Goal: Navigation & Orientation: Understand site structure

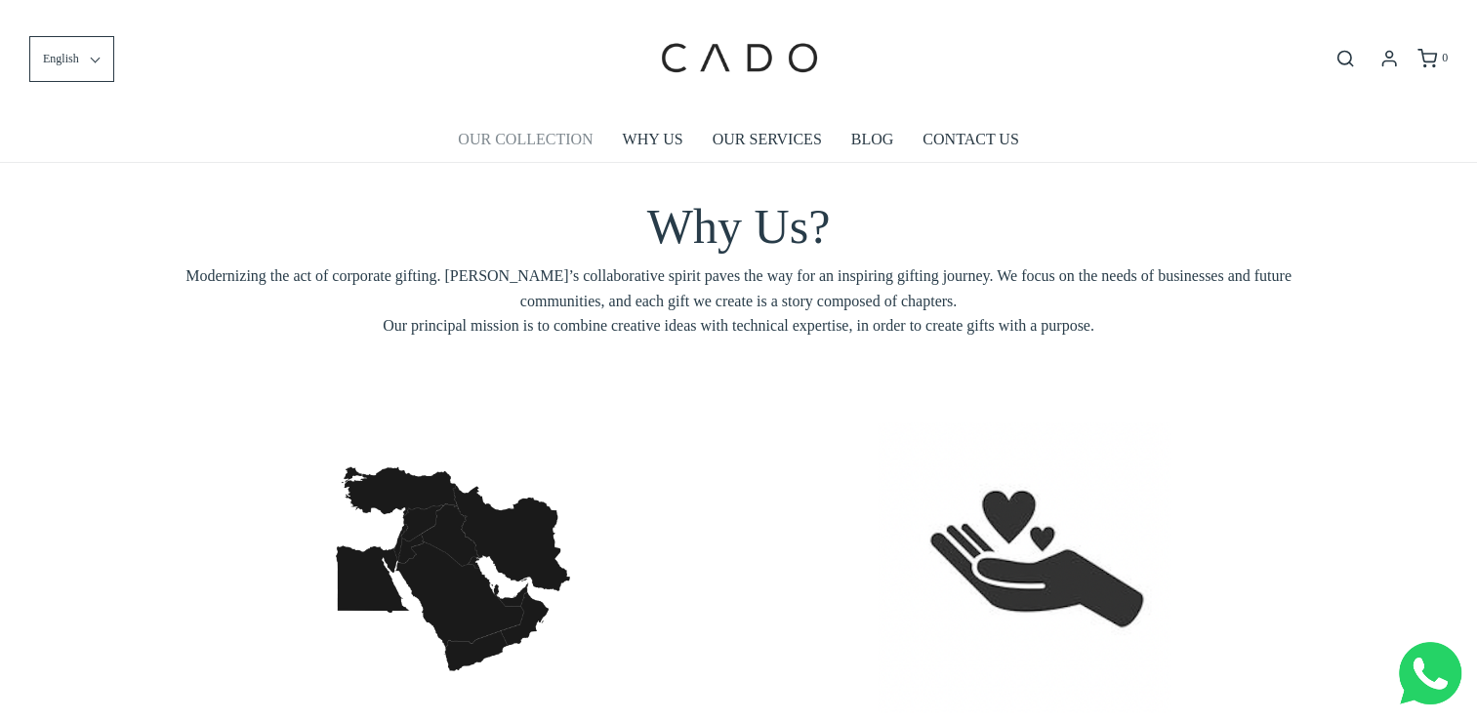
click at [570, 133] on link "OUR COLLECTION" at bounding box center [525, 139] width 135 height 45
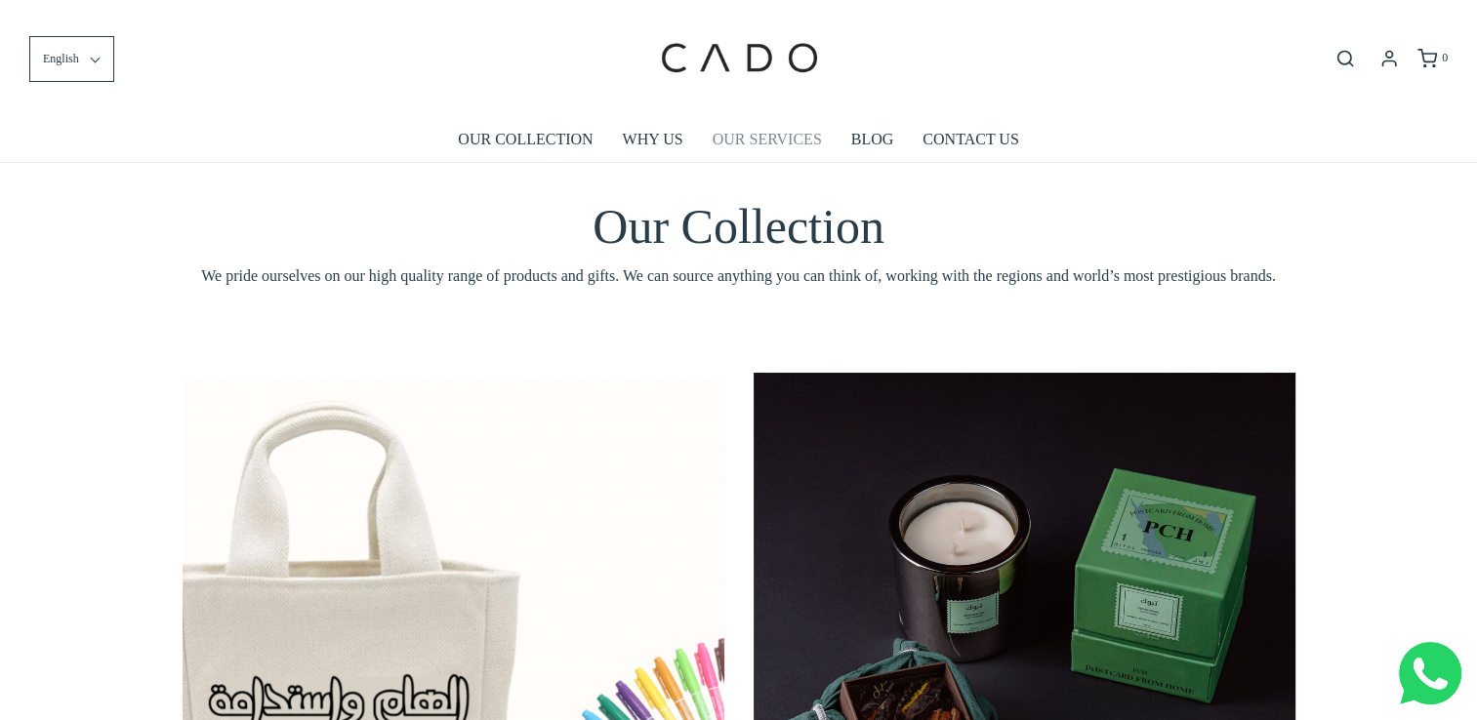
click at [781, 141] on link "OUR SERVICES" at bounding box center [767, 139] width 109 height 45
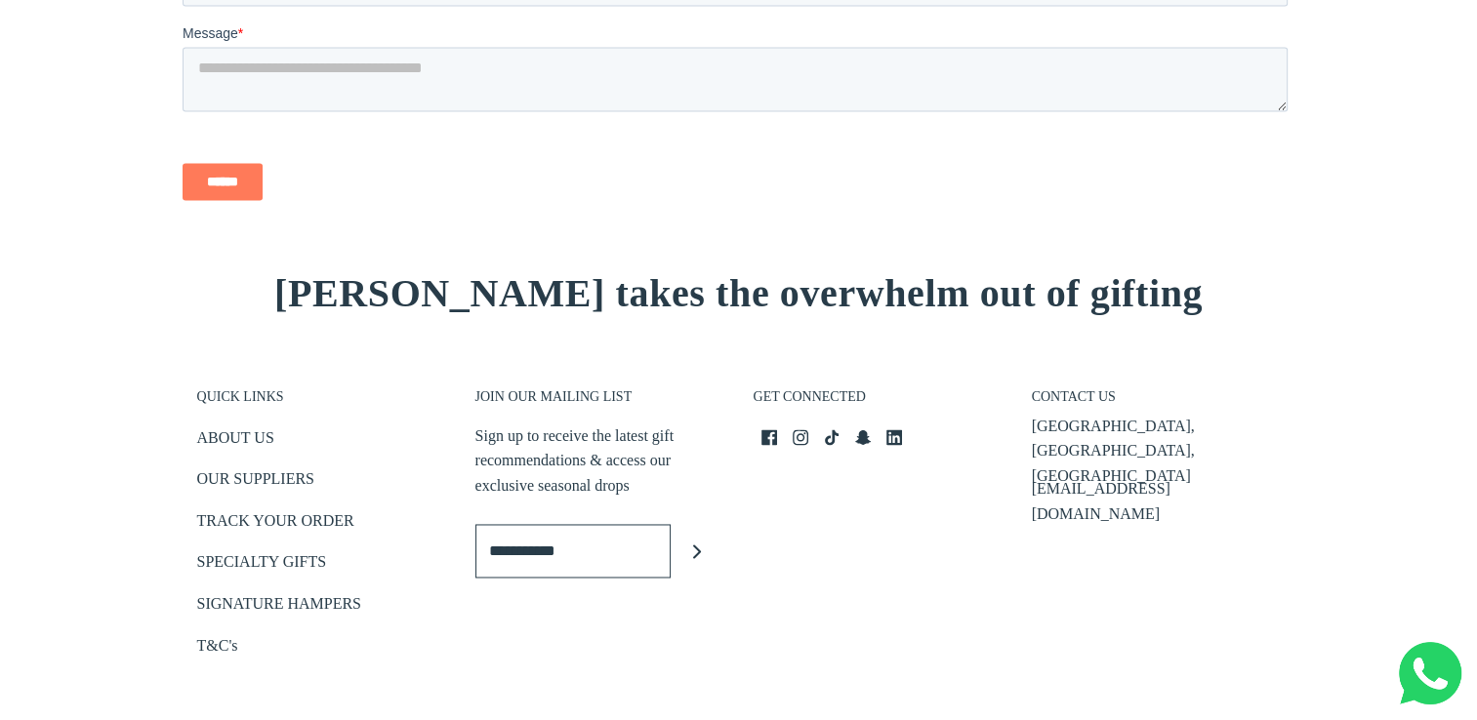
scroll to position [2928, 0]
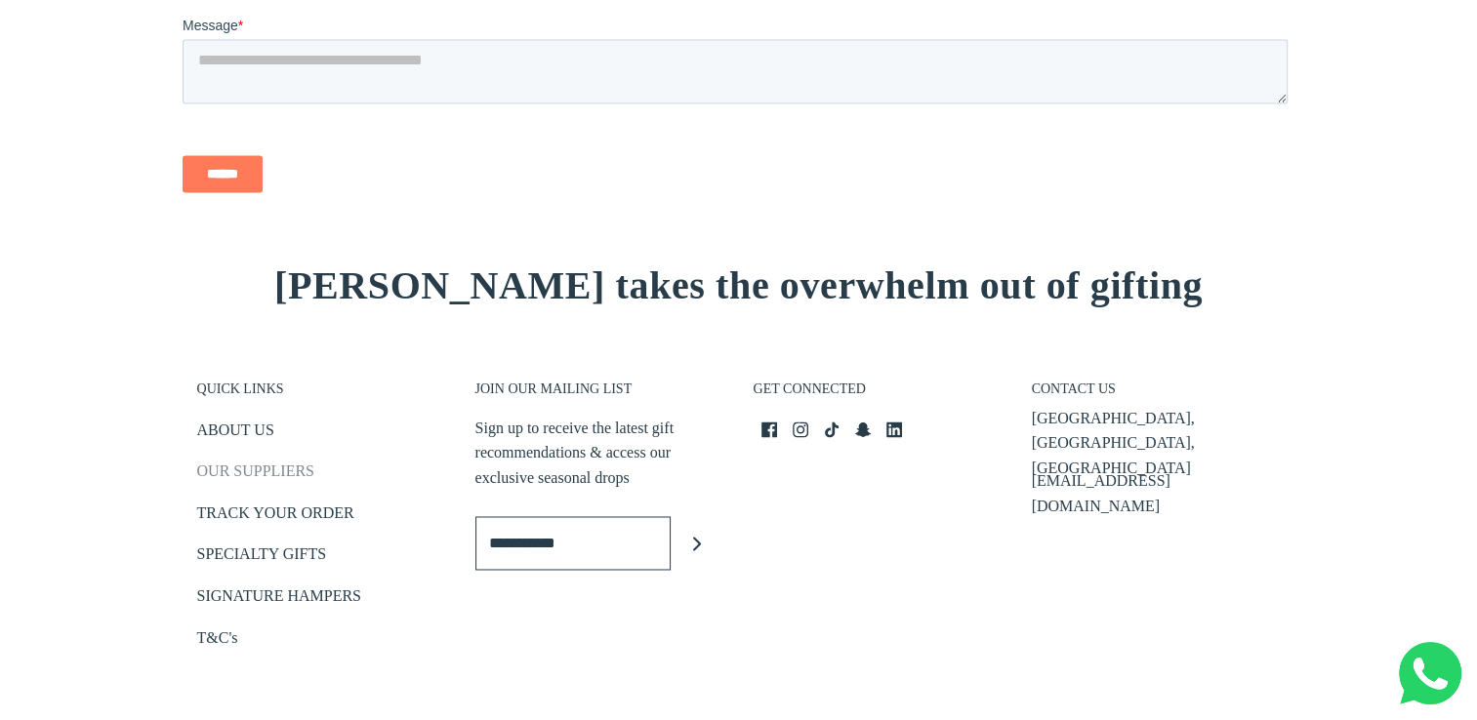
click at [287, 473] on link "OUR SUPPLIERS" at bounding box center [255, 475] width 117 height 32
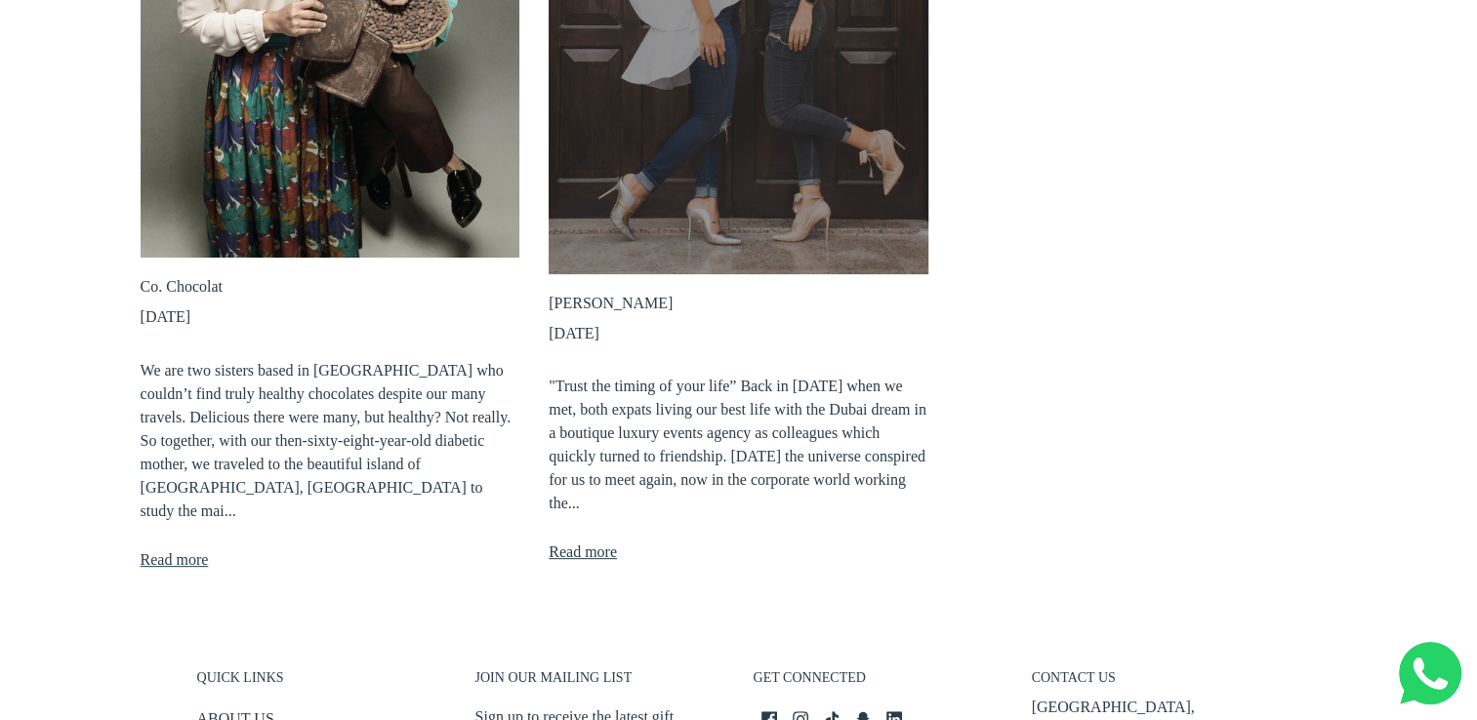
scroll to position [879, 0]
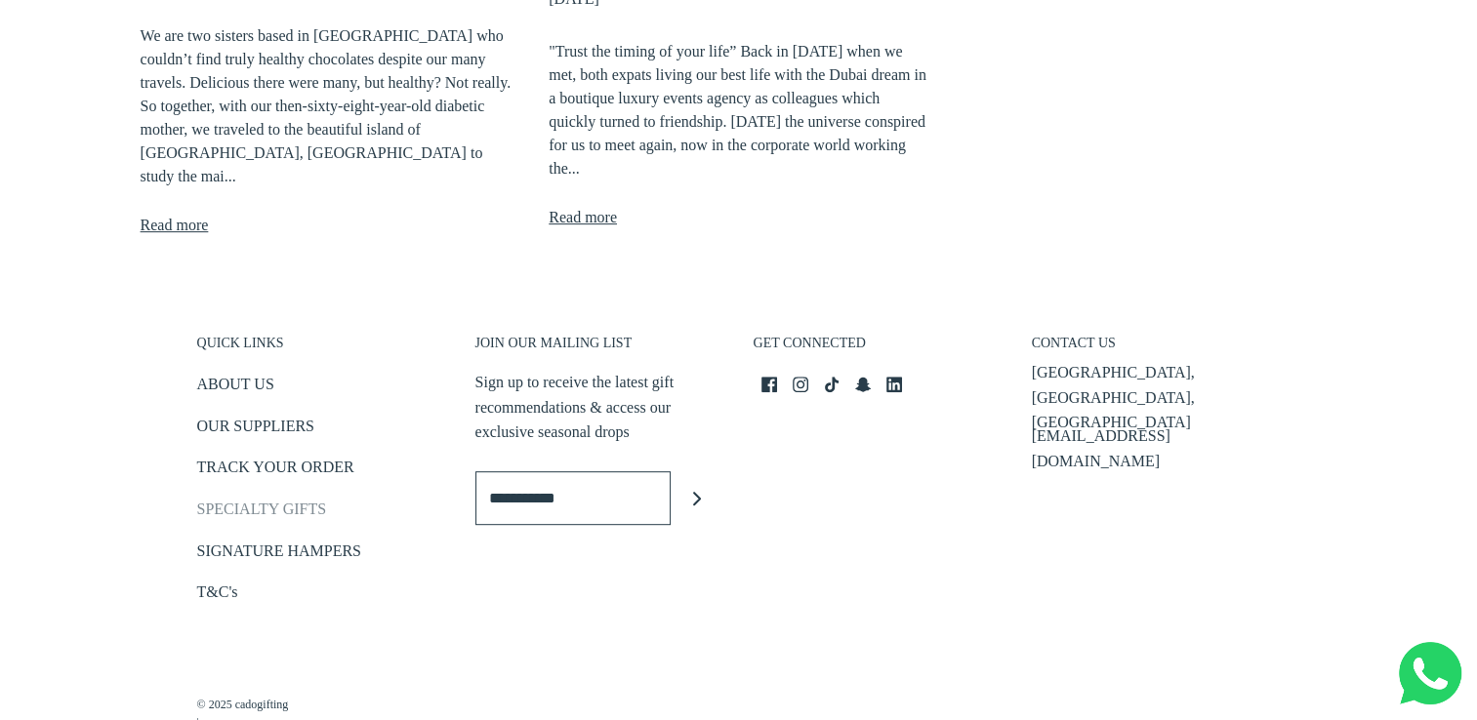
click at [258, 497] on link "SPECIALTY GIFTS" at bounding box center [262, 513] width 130 height 32
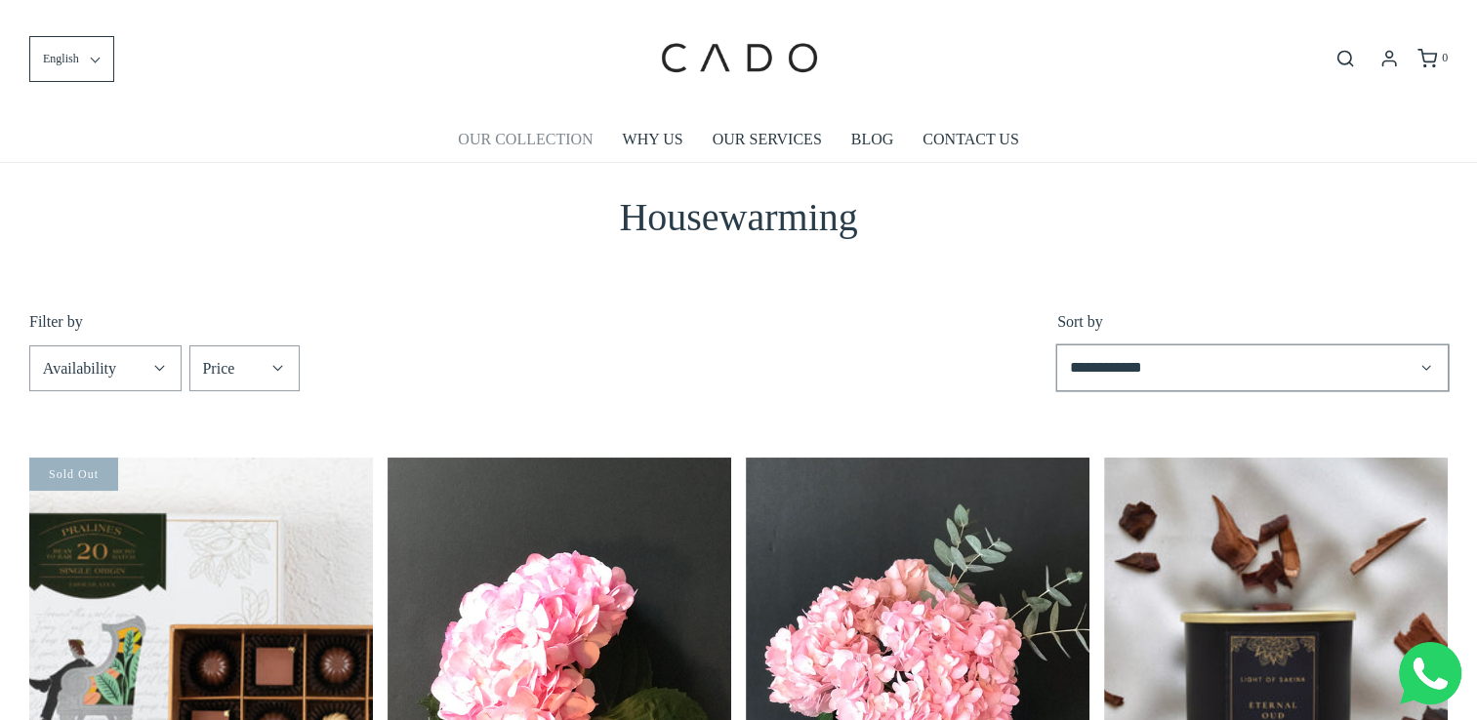
click at [504, 139] on link "OUR COLLECTION" at bounding box center [525, 139] width 135 height 45
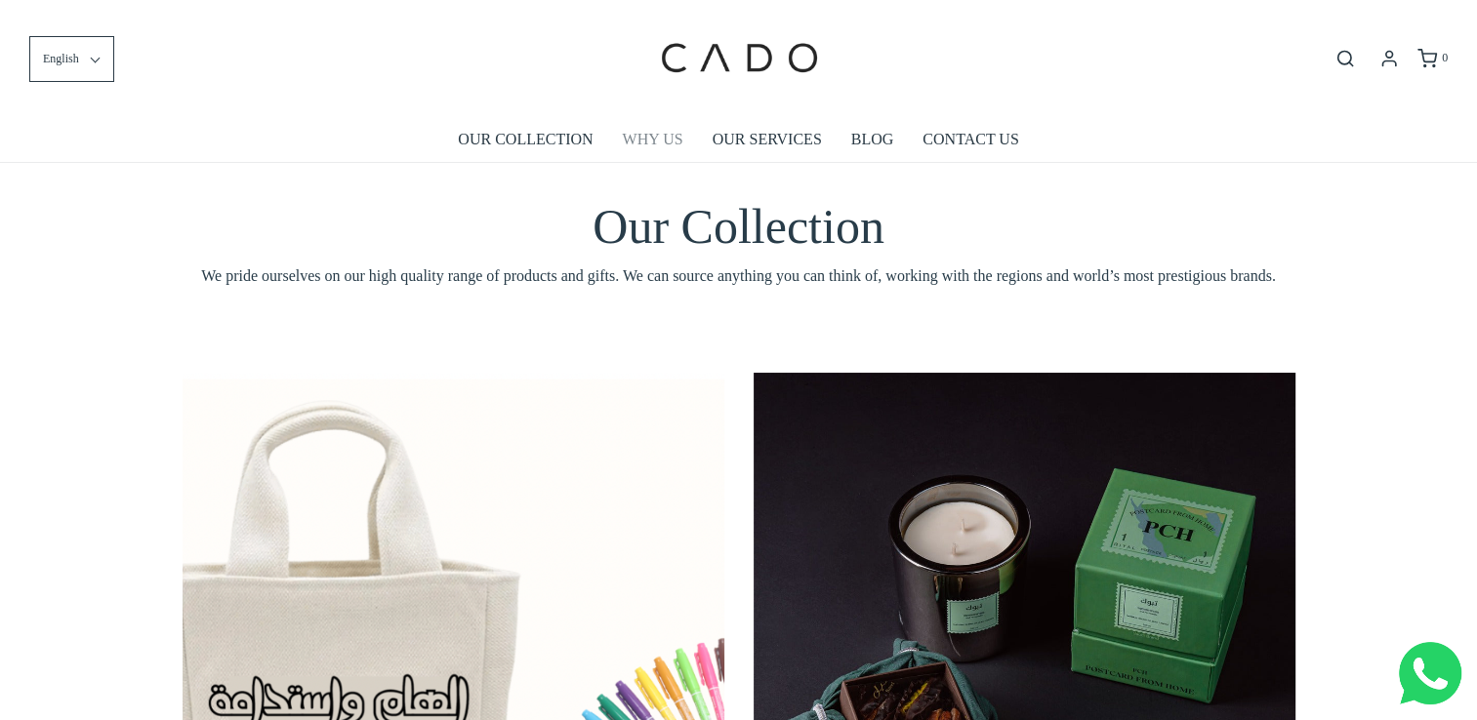
click at [672, 136] on link "WHY US" at bounding box center [653, 139] width 61 height 45
